Goal: Find specific page/section: Find specific page/section

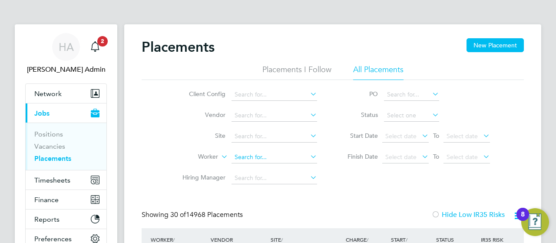
click at [263, 155] on input at bounding box center [275, 157] width 86 height 12
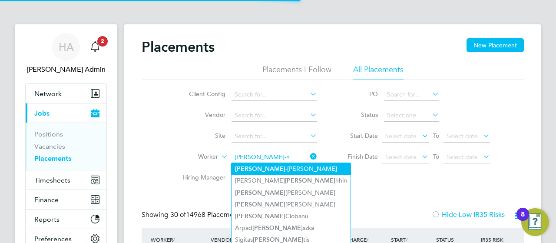
click at [284, 167] on li "[PERSON_NAME]" at bounding box center [291, 169] width 119 height 12
type input "[PERSON_NAME]"
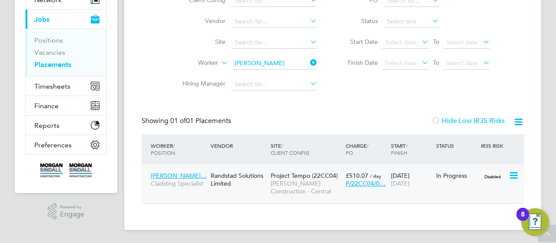
click at [277, 186] on span "[PERSON_NAME] Construction - Central" at bounding box center [306, 188] width 71 height 16
